Goal: Task Accomplishment & Management: Manage account settings

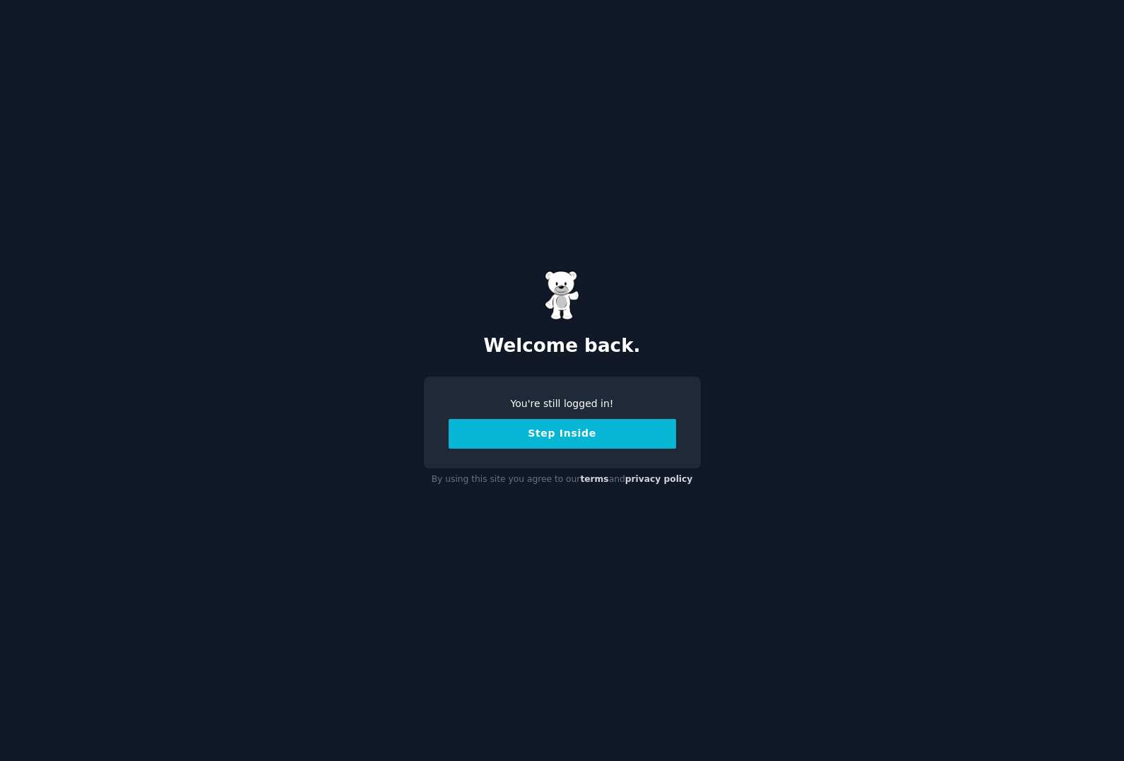
click at [558, 444] on button "Step Inside" at bounding box center [562, 434] width 227 height 30
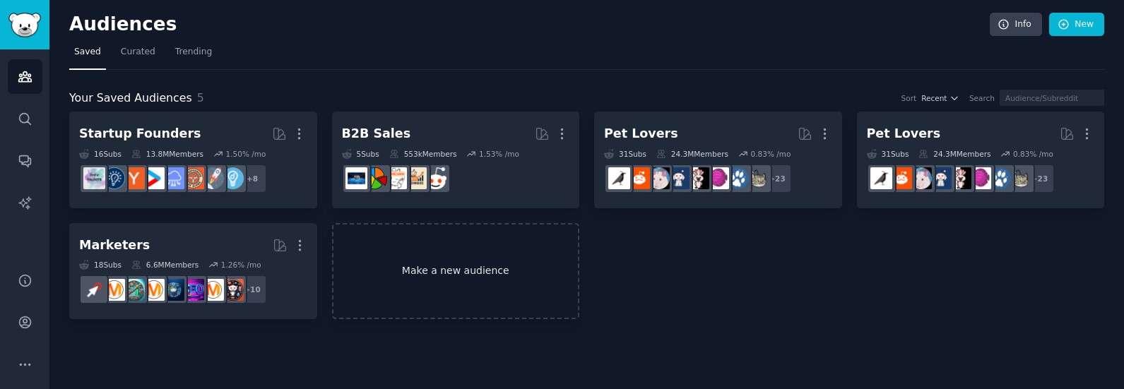
click at [434, 260] on link "Make a new audience" at bounding box center [456, 271] width 248 height 97
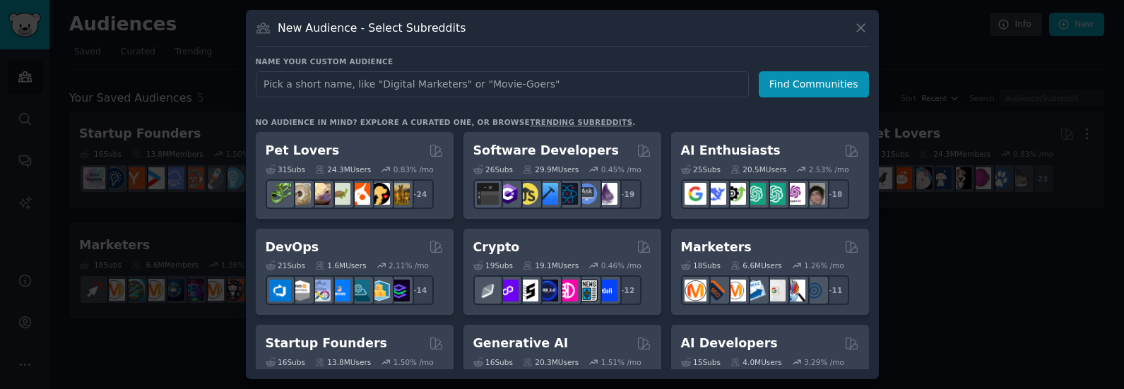
click at [368, 91] on input "text" at bounding box center [502, 84] width 493 height 26
type input "chand"
click button "Find Communities" at bounding box center [814, 84] width 110 height 26
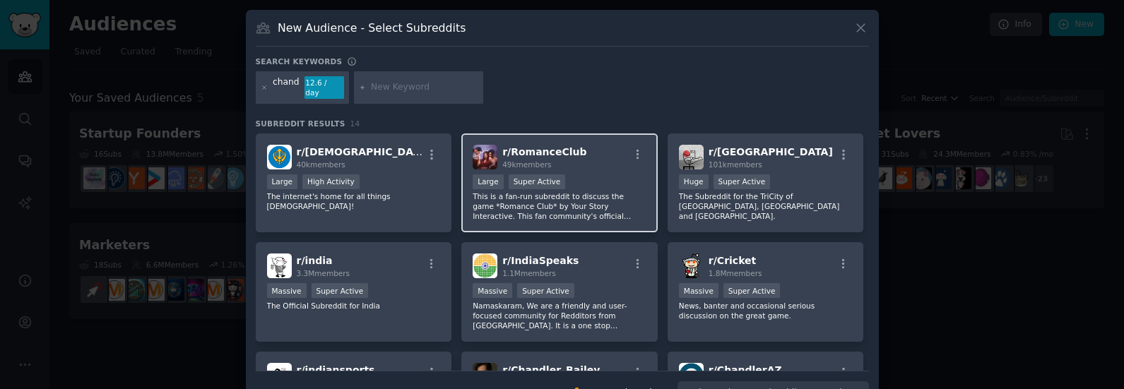
click at [591, 145] on div "r/ RomanceClub 49k members" at bounding box center [560, 157] width 174 height 25
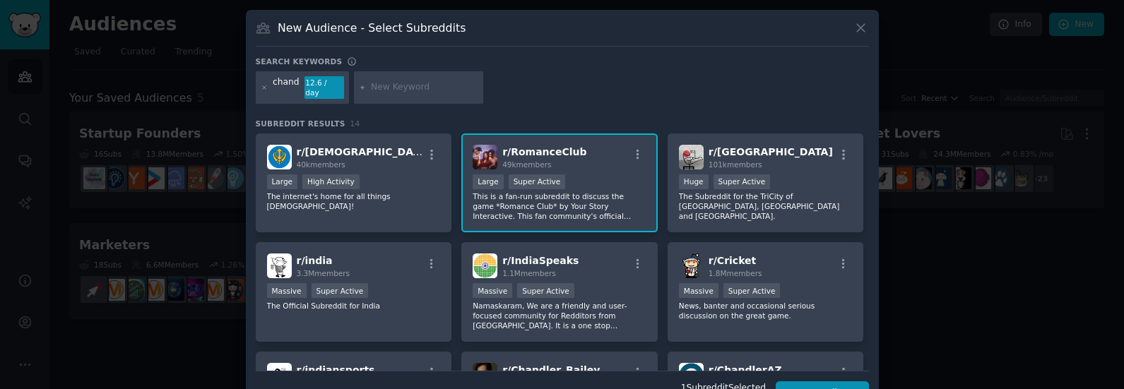
click at [567, 175] on div ">= 95th percentile for submissions / day Large Super Active" at bounding box center [560, 184] width 174 height 18
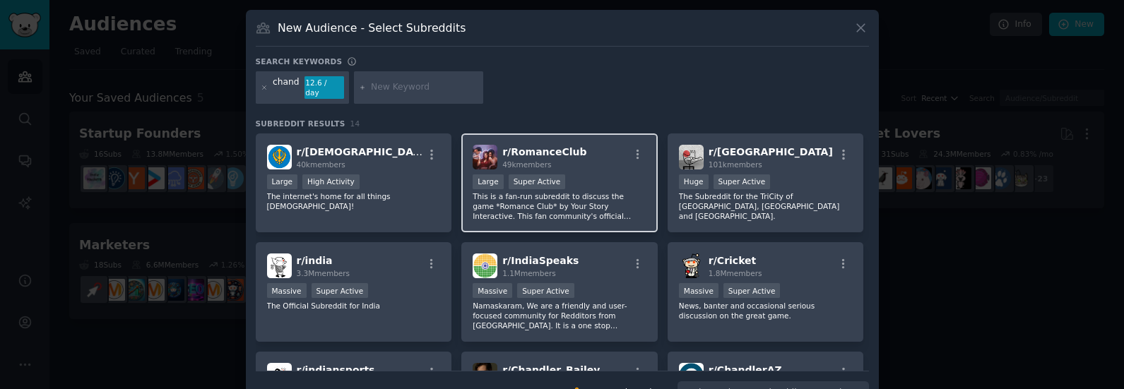
click at [531, 134] on div "r/ RomanceClub 49k members >= 95th percentile for submissions / day Large Super…" at bounding box center [559, 184] width 196 height 100
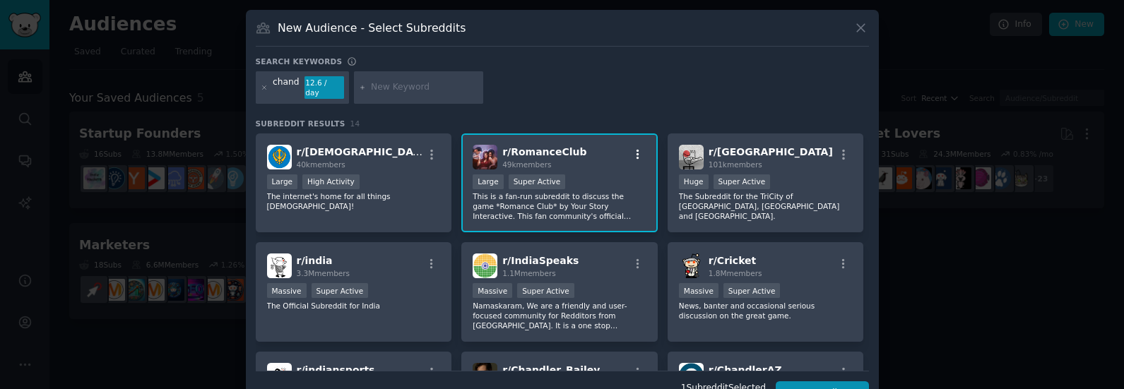
click at [646, 143] on div "r/ RomanceClub 49k members >= 95th percentile for submissions / day Large Super…" at bounding box center [559, 184] width 196 height 100
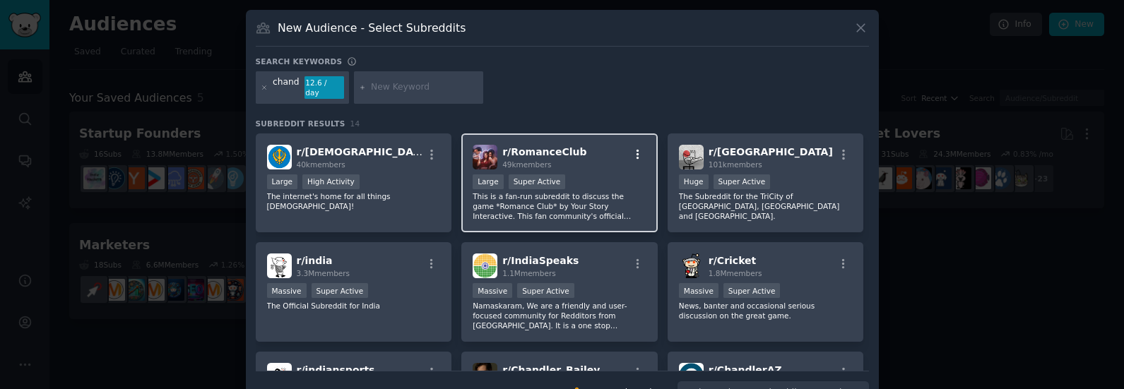
click at [637, 148] on icon "button" at bounding box center [638, 154] width 13 height 13
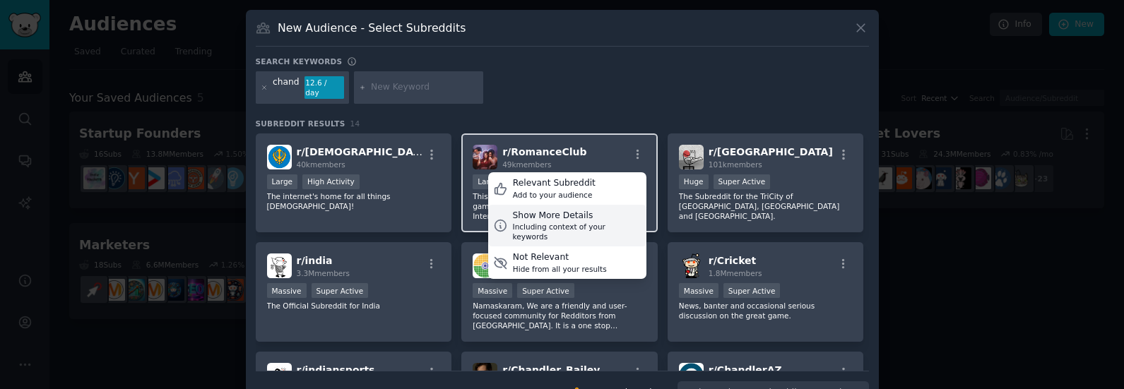
click at [591, 210] on div "Show More Details" at bounding box center [577, 216] width 129 height 13
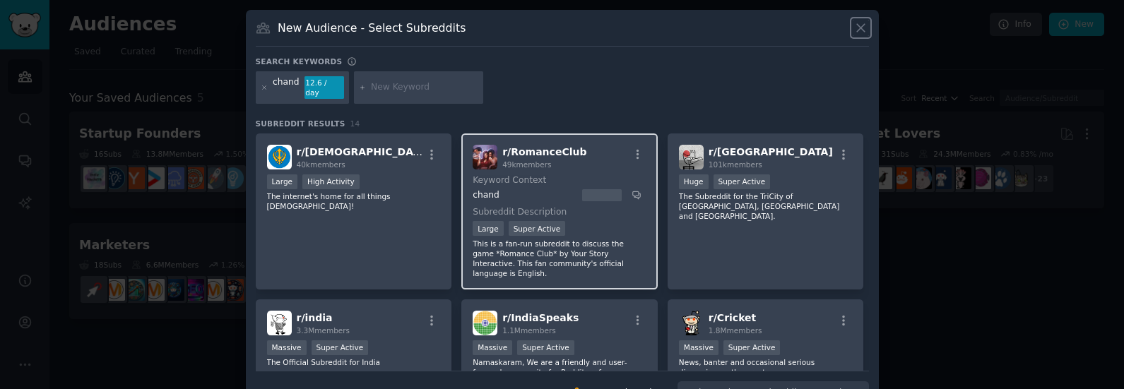
click at [853, 22] on icon at bounding box center [860, 27] width 15 height 15
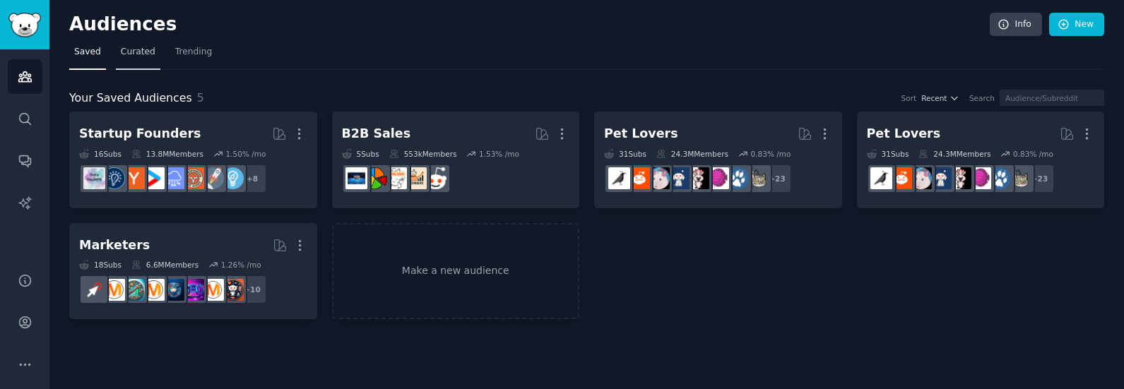
click at [142, 51] on span "Curated" at bounding box center [138, 52] width 35 height 13
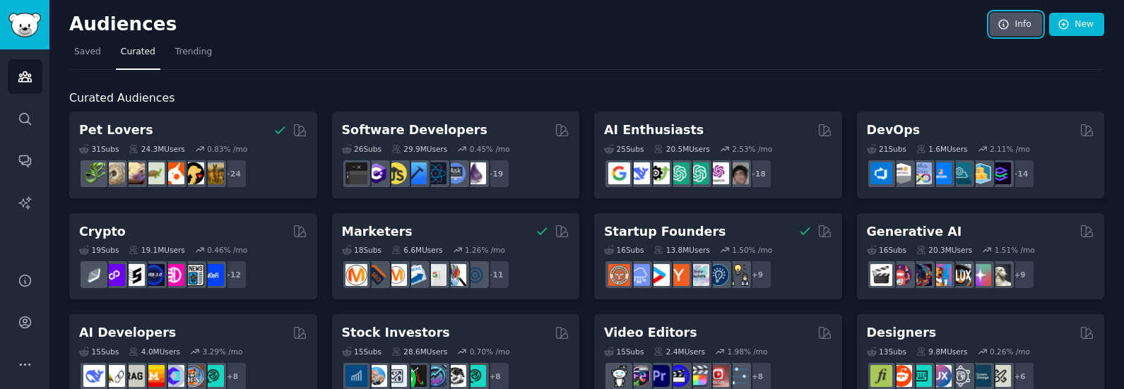
click at [1001, 22] on icon at bounding box center [1003, 24] width 9 height 9
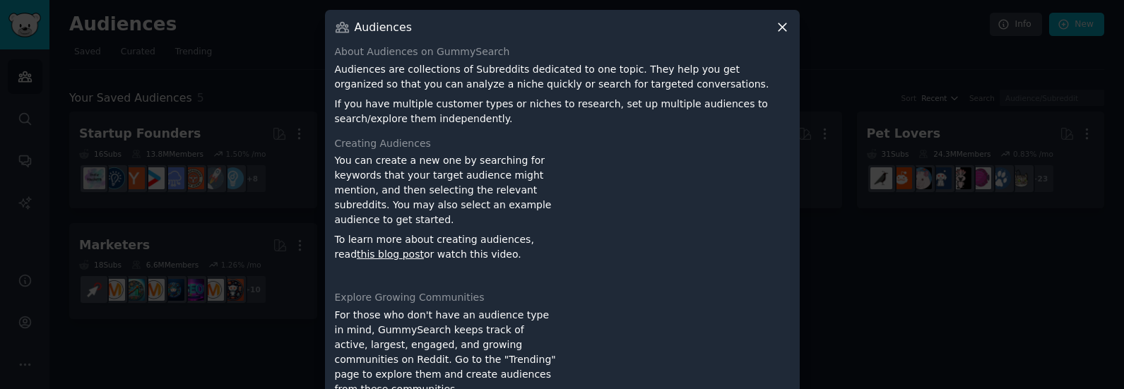
click at [777, 35] on div "Audiences About Audiences on GummySearch Audiences are collections of Subreddit…" at bounding box center [562, 227] width 475 height 435
click at [779, 30] on icon at bounding box center [782, 27] width 15 height 15
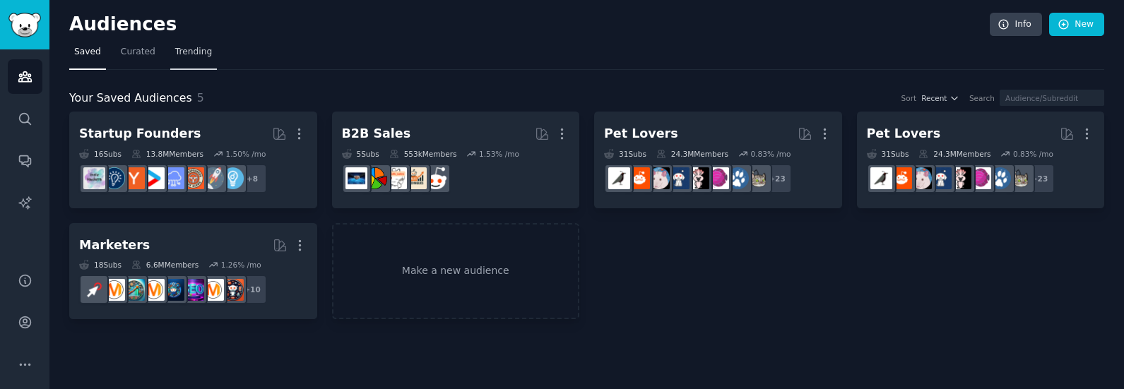
click at [191, 65] on link "Trending" at bounding box center [193, 55] width 47 height 29
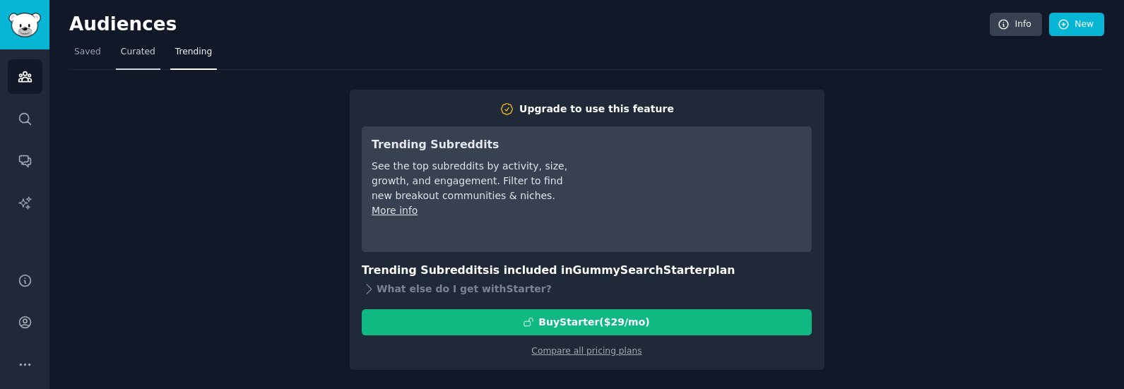
click at [138, 56] on span "Curated" at bounding box center [138, 52] width 35 height 13
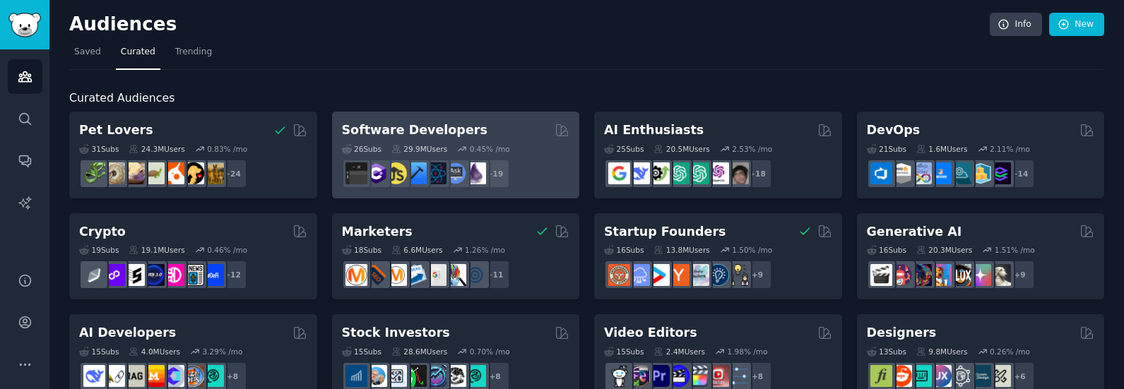
click at [526, 141] on div "26 Sub s 29.9M Users 0.45 % /mo + 19" at bounding box center [456, 163] width 228 height 49
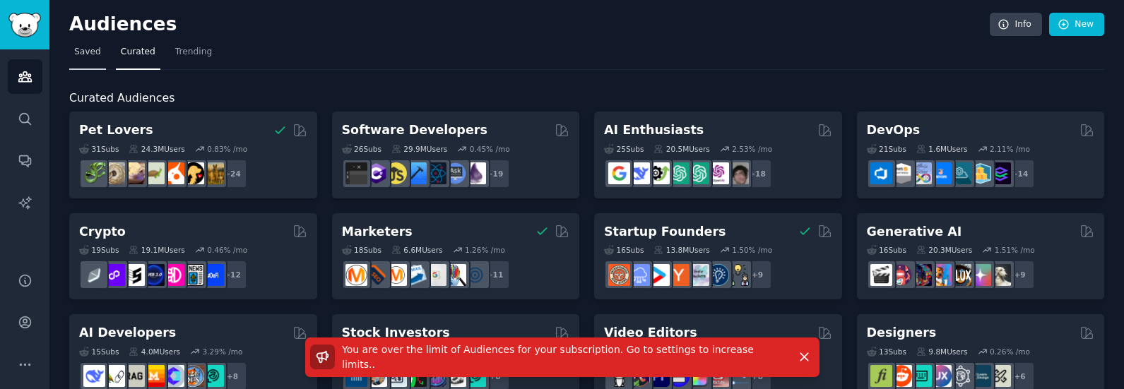
click at [95, 56] on span "Saved" at bounding box center [87, 52] width 27 height 13
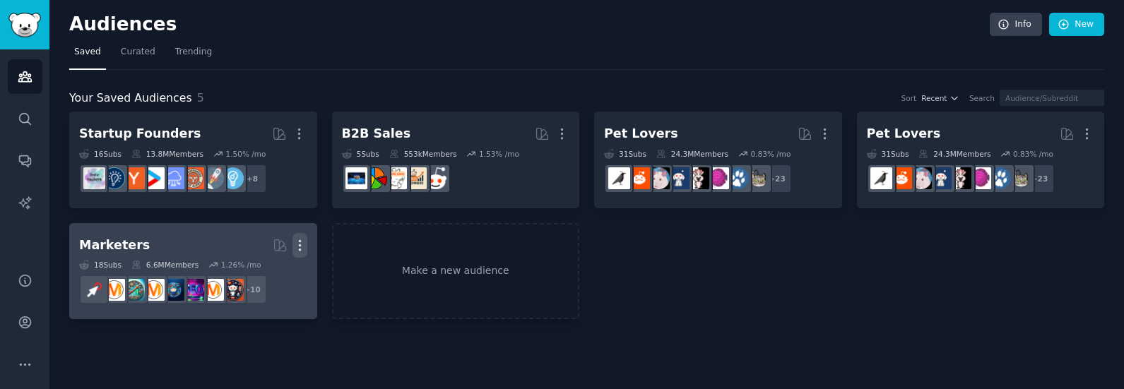
click at [299, 243] on icon "button" at bounding box center [299, 245] width 15 height 15
click at [268, 276] on p "Delete" at bounding box center [261, 275] width 32 height 15
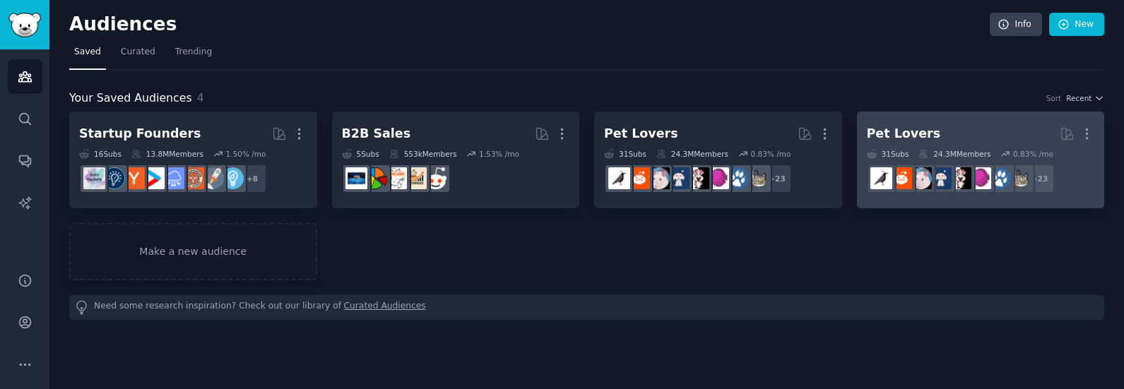
click at [969, 143] on h2 "Pet Lovers More" at bounding box center [981, 134] width 228 height 25
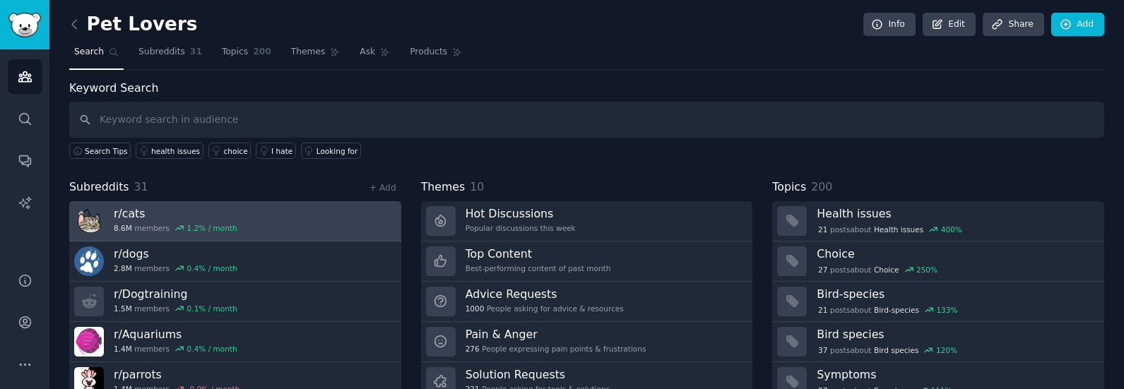
click at [131, 211] on h3 "r/ cats" at bounding box center [176, 213] width 124 height 15
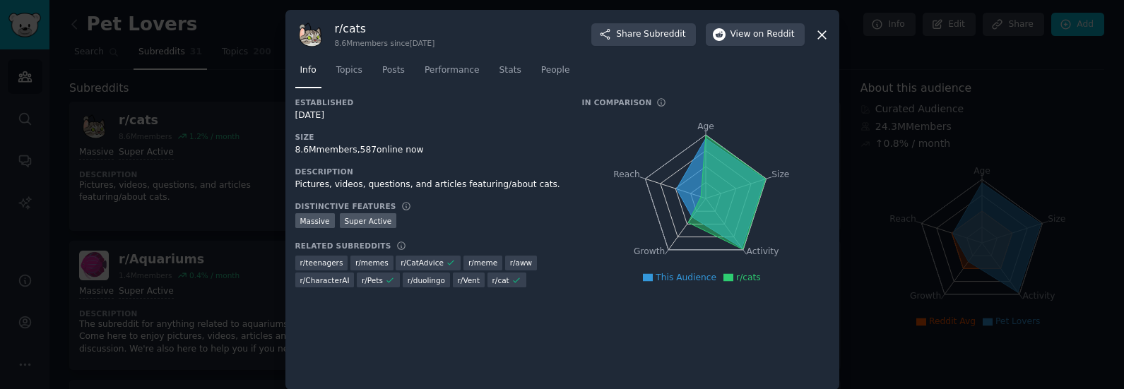
click at [822, 32] on icon at bounding box center [822, 35] width 8 height 8
